Goal: Use online tool/utility: Utilize a website feature to perform a specific function

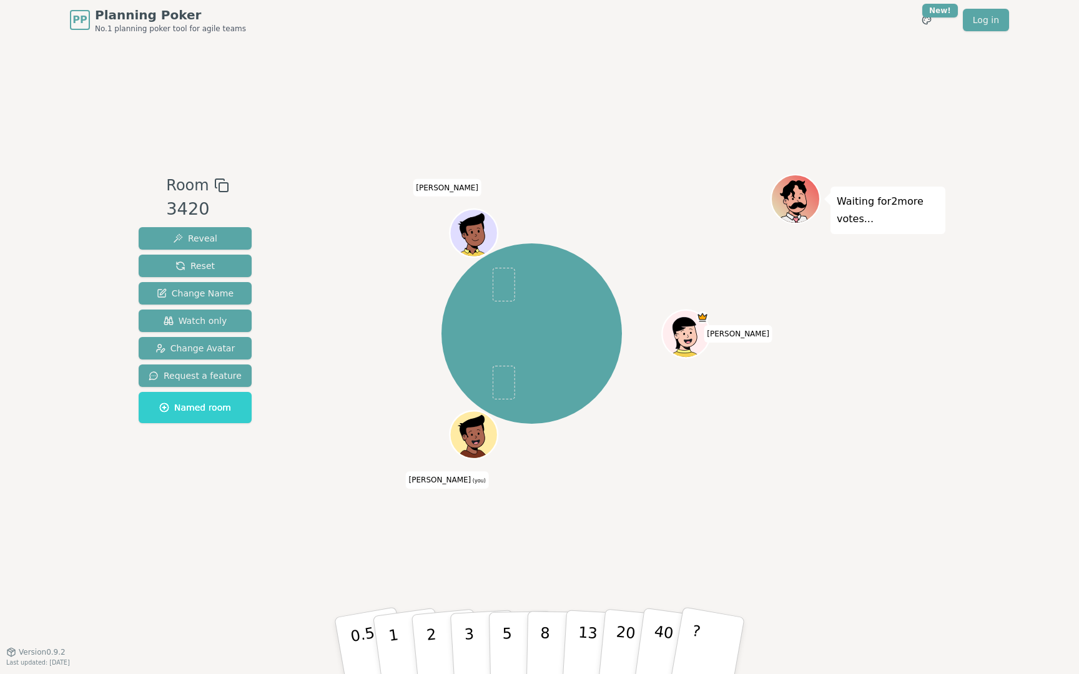
click at [476, 450] on div at bounding box center [475, 450] width 46 height 42
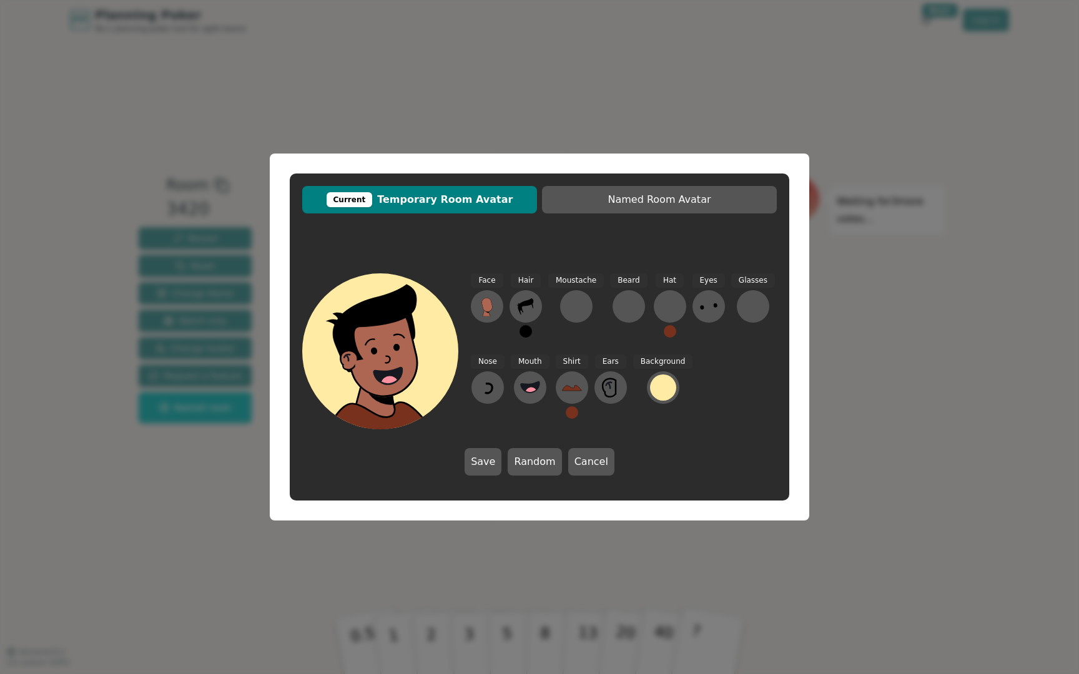
click at [868, 294] on div "Current Temporary Room Avatar Named Room Avatar Face Hair Moustache [PERSON_NAM…" at bounding box center [539, 337] width 1079 height 674
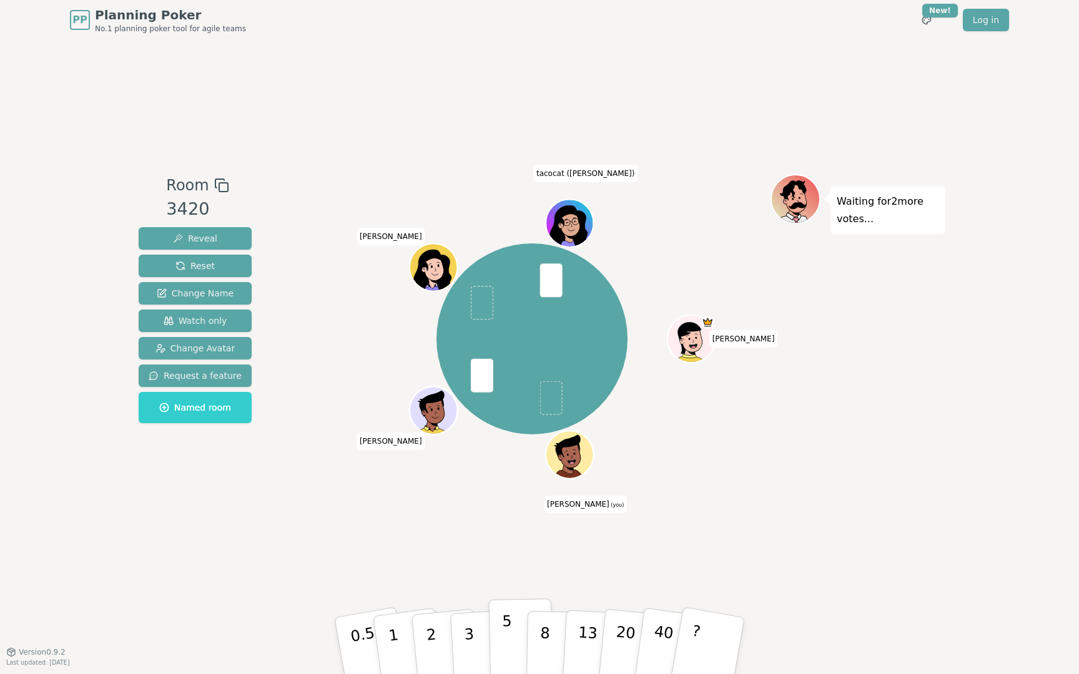
click at [503, 619] on p "5" at bounding box center [507, 646] width 11 height 67
click at [480, 613] on button "3" at bounding box center [484, 646] width 68 height 97
click at [422, 628] on button "2" at bounding box center [445, 646] width 71 height 99
click at [477, 638] on button "3" at bounding box center [484, 646] width 68 height 97
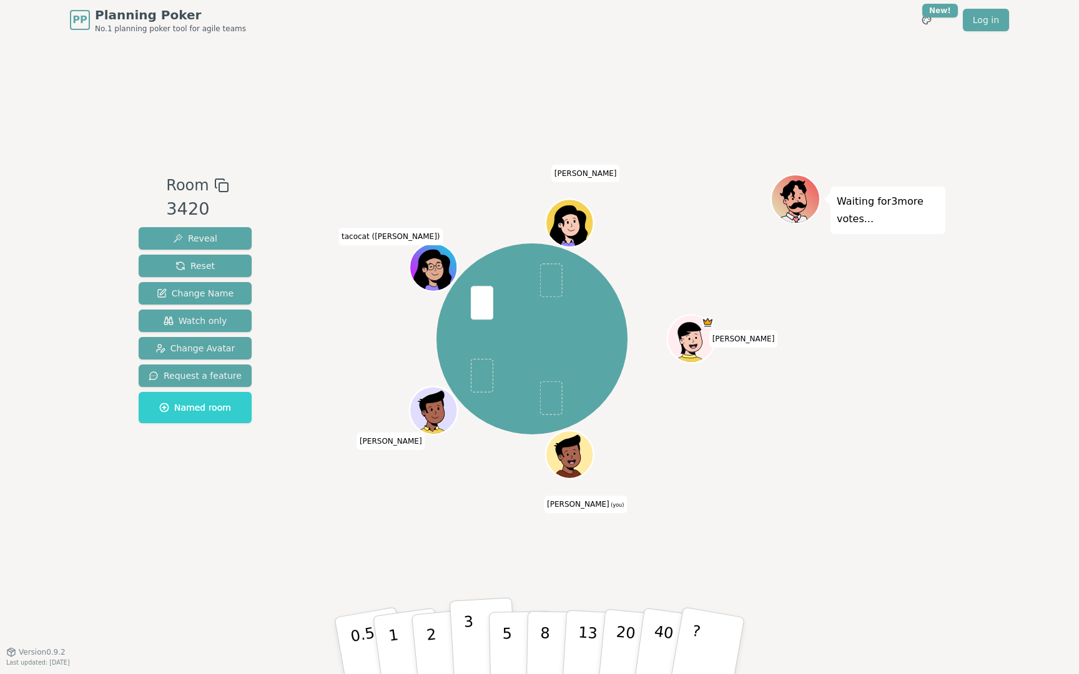
click at [465, 641] on p "3" at bounding box center [470, 647] width 14 height 68
